Goal: Task Accomplishment & Management: Manage account settings

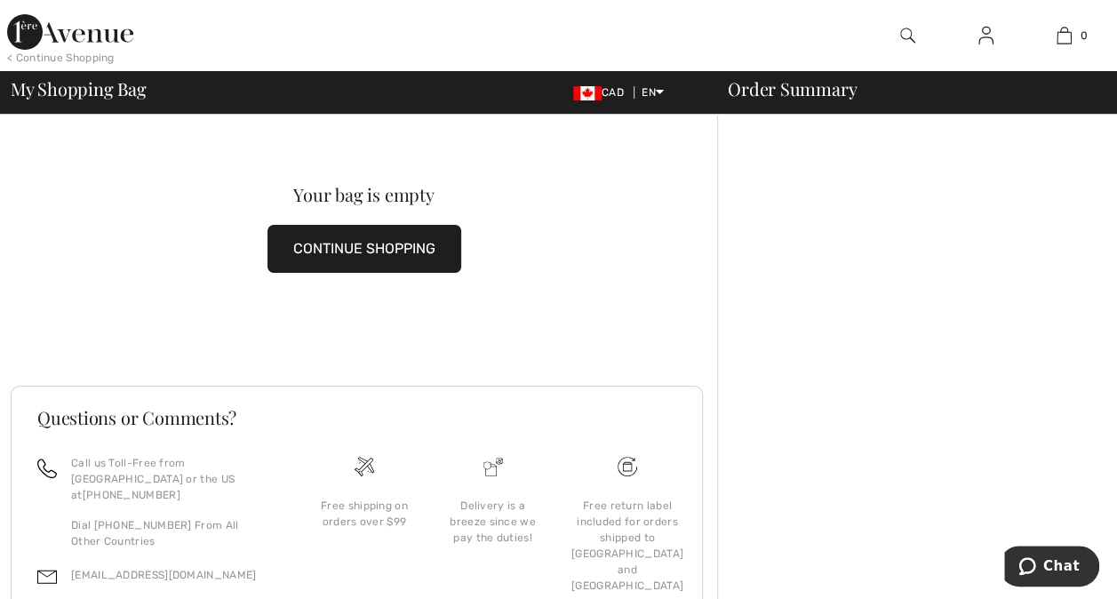
click at [987, 45] on img at bounding box center [985, 35] width 15 height 21
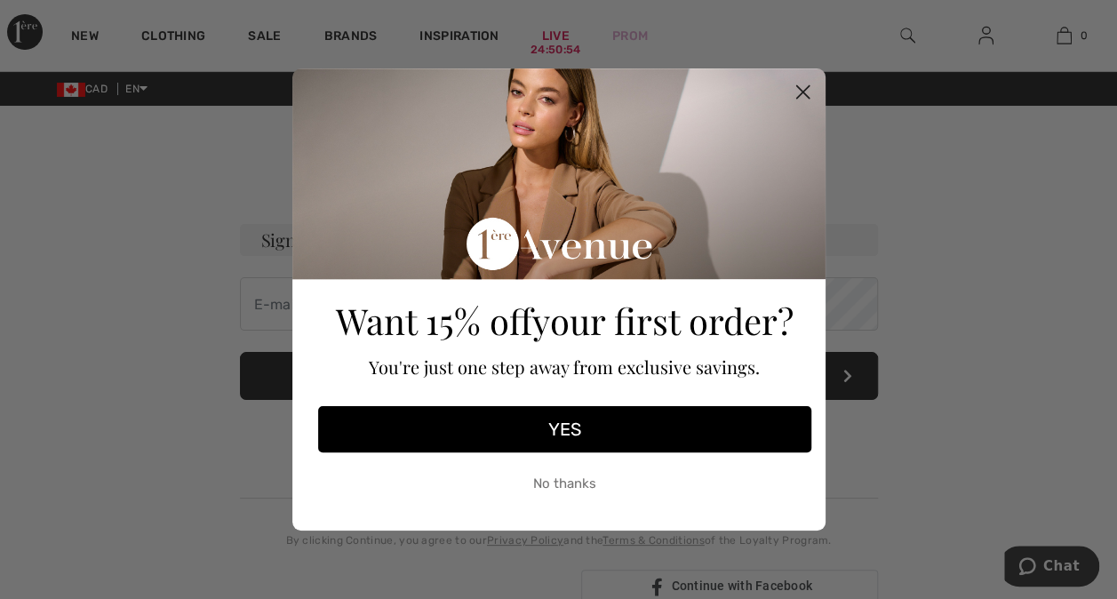
click at [803, 81] on circle "Close dialog" at bounding box center [801, 91] width 29 height 29
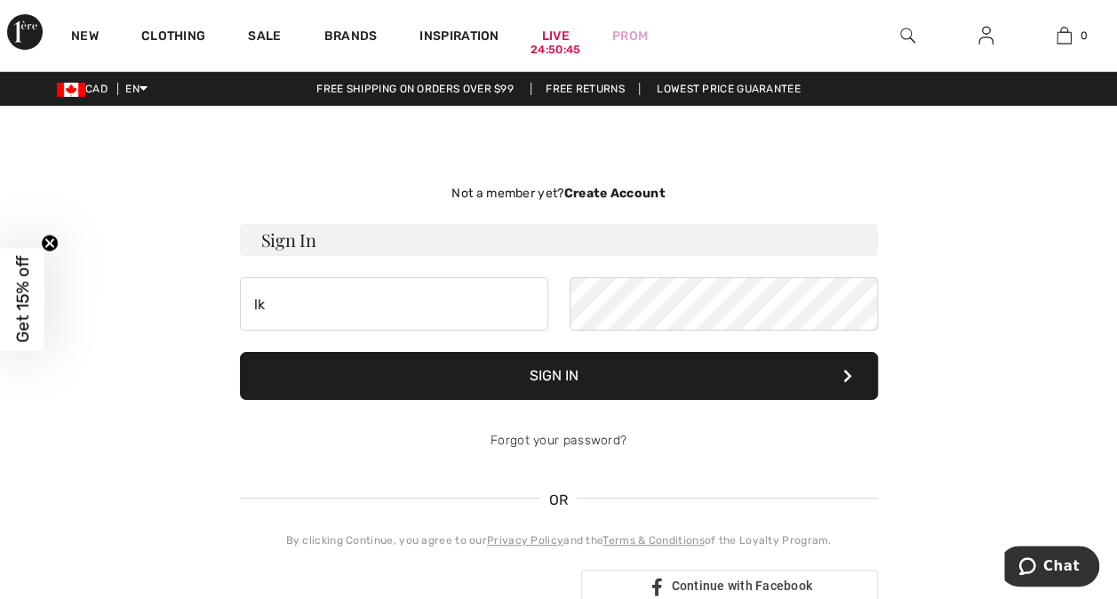
click at [478, 331] on form "Sign In lk Sign In Forgot your password?" at bounding box center [559, 345] width 638 height 243
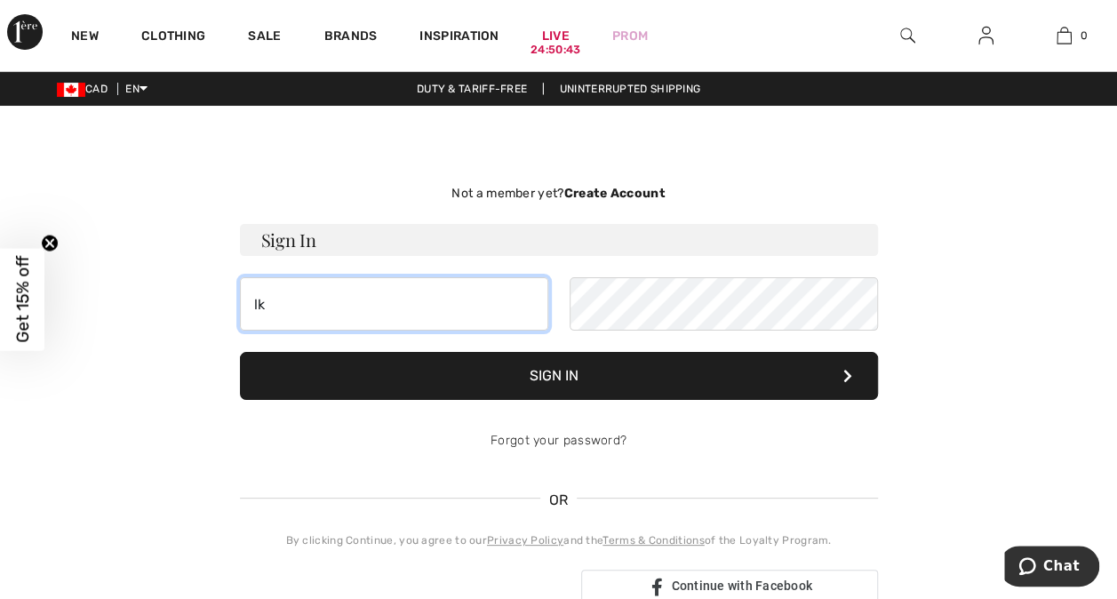
click at [412, 319] on input "lk" at bounding box center [394, 303] width 308 height 53
type input "[EMAIL_ADDRESS][DOMAIN_NAME]"
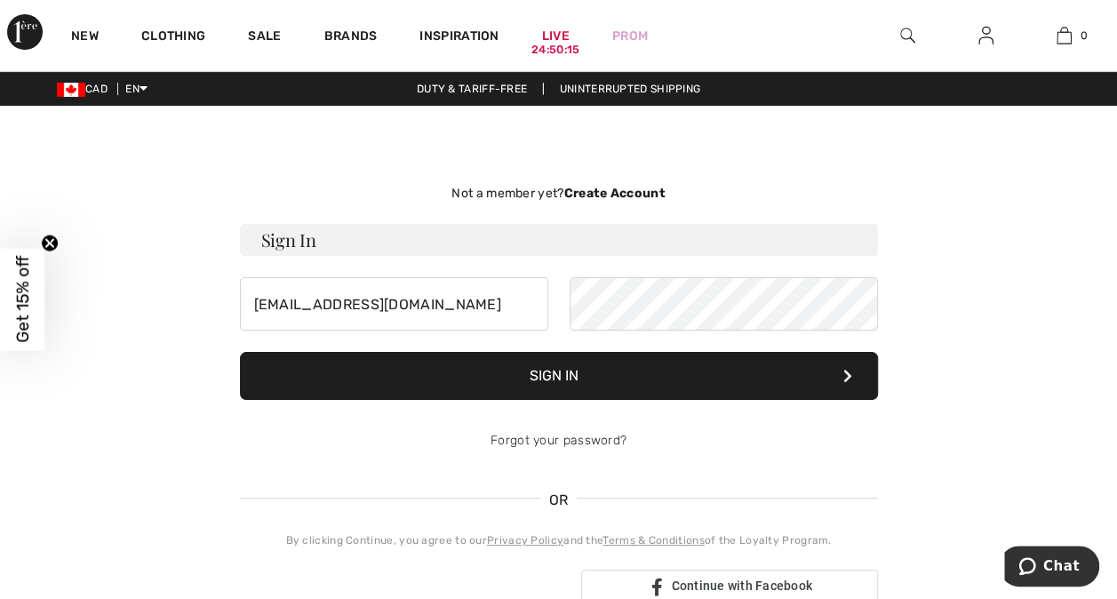
click at [729, 385] on button "Sign In" at bounding box center [559, 376] width 638 height 48
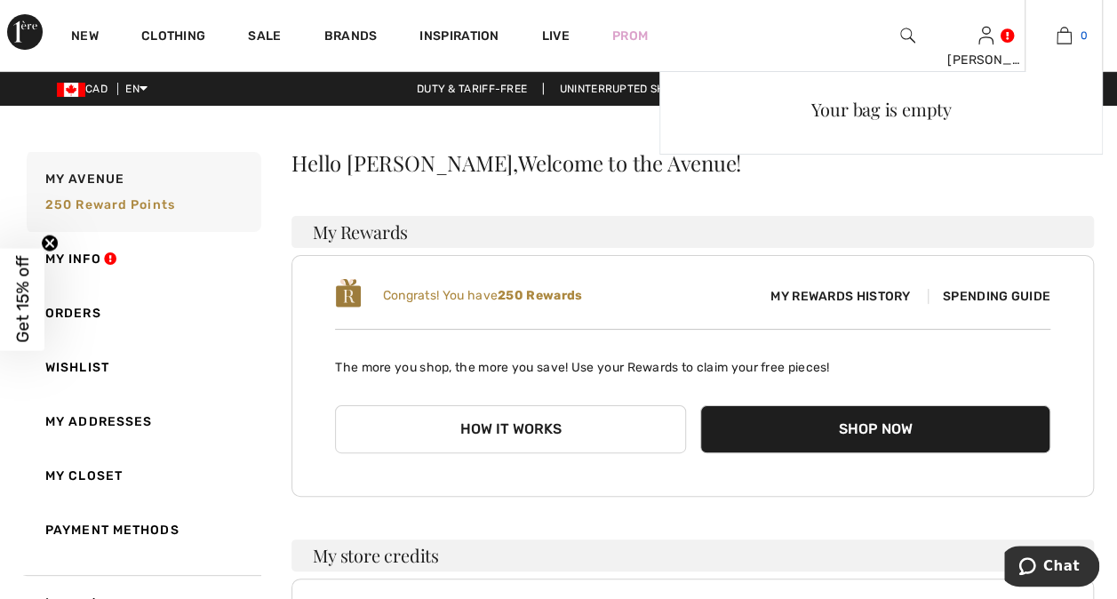
click at [1062, 34] on img at bounding box center [1064, 35] width 15 height 21
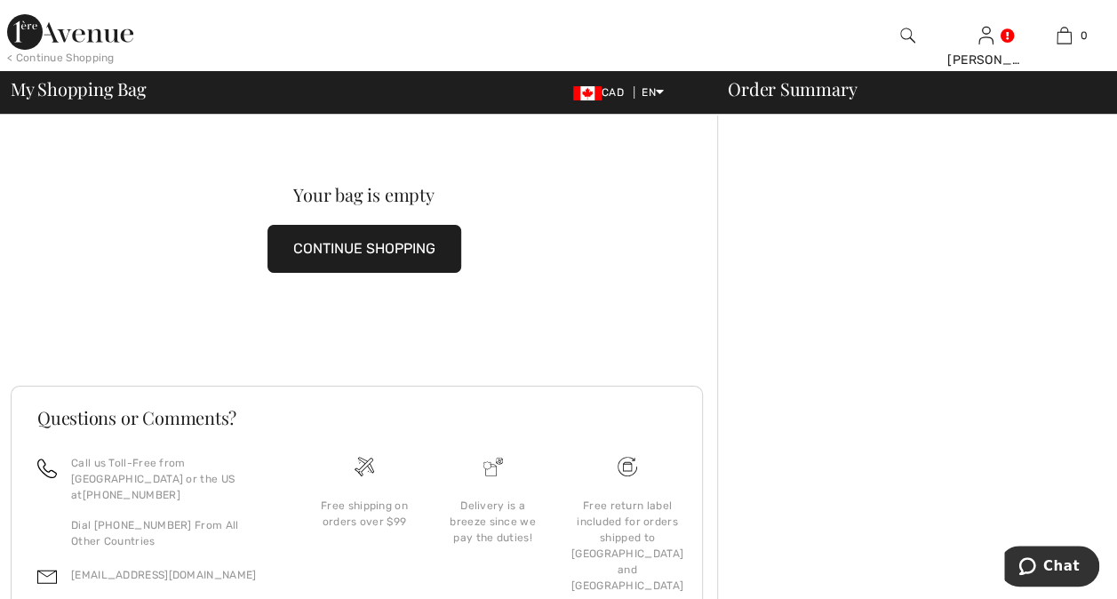
click at [94, 62] on div "< Continue Shopping" at bounding box center [61, 58] width 108 height 16
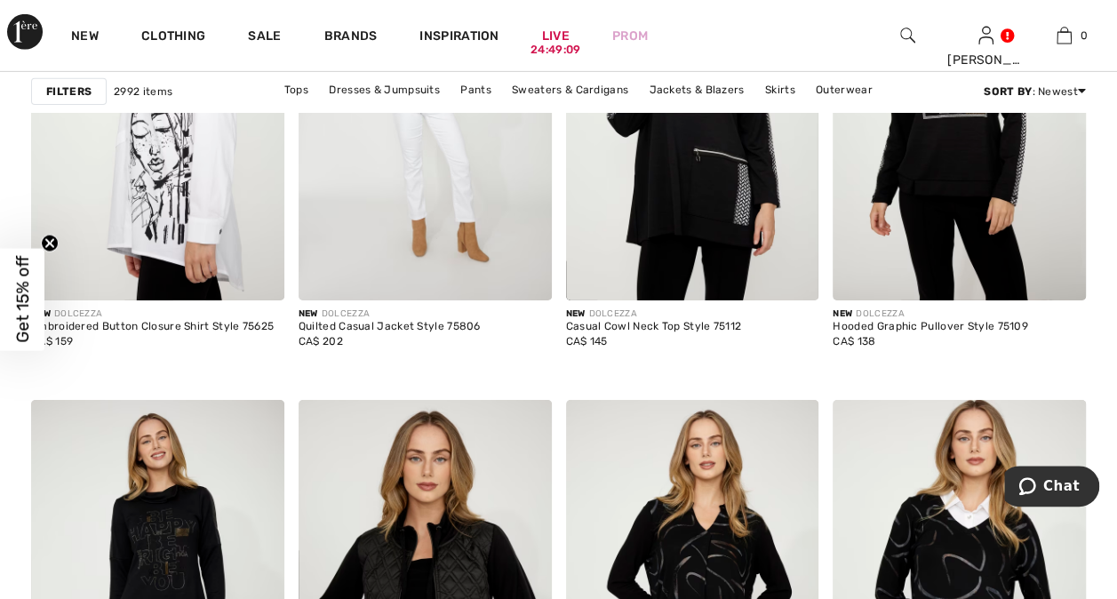
scroll to position [2168, 0]
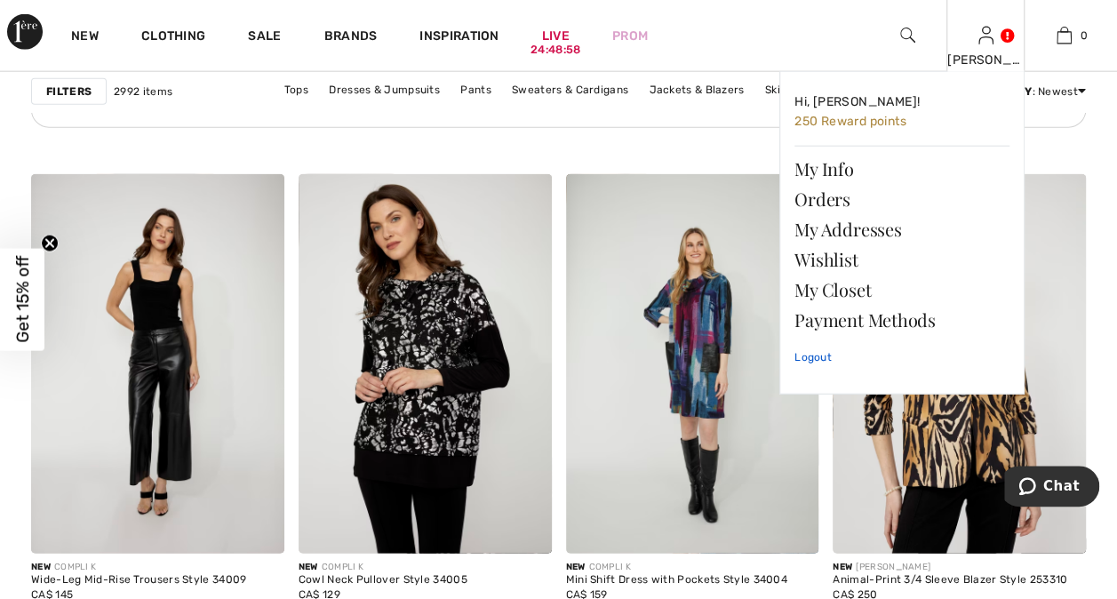
click at [813, 355] on link "Logout" at bounding box center [901, 357] width 215 height 44
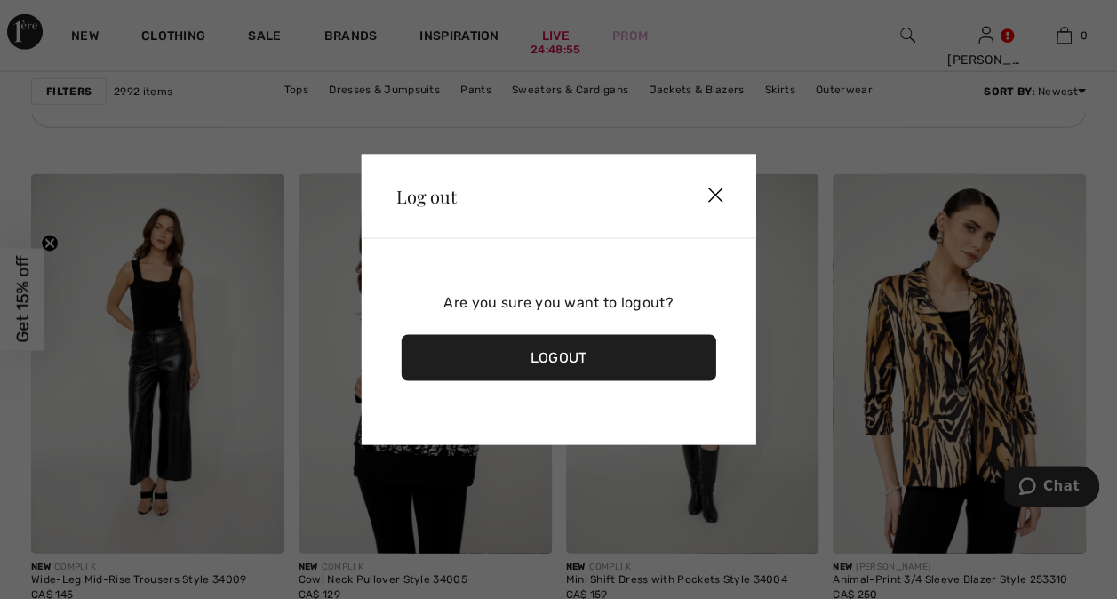
click at [567, 364] on div "Logout" at bounding box center [558, 358] width 315 height 46
